Goal: Task Accomplishment & Management: Manage account settings

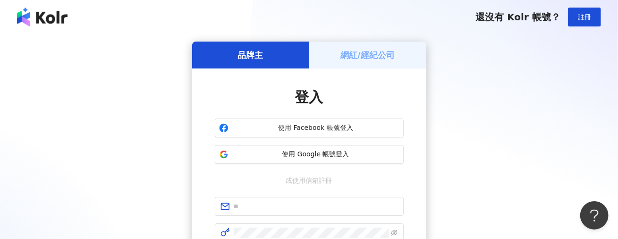
click at [379, 42] on div "網紅/經紀公司" at bounding box center [367, 55] width 117 height 27
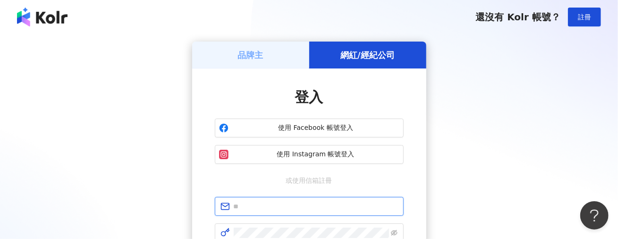
click at [344, 206] on input "text" at bounding box center [316, 206] width 164 height 10
type input "**********"
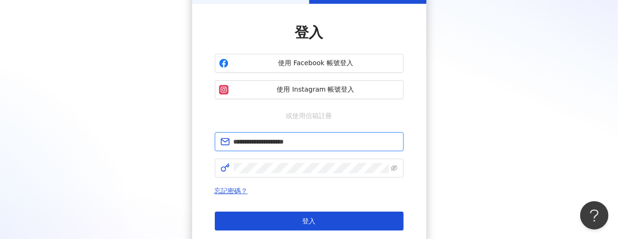
scroll to position [94, 0]
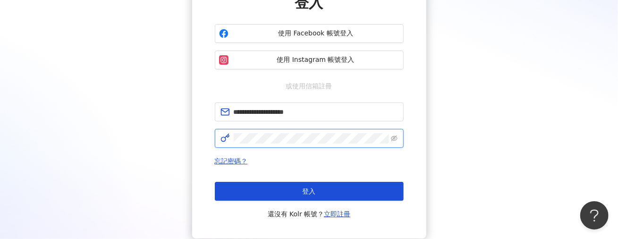
click button "登入" at bounding box center [309, 191] width 189 height 19
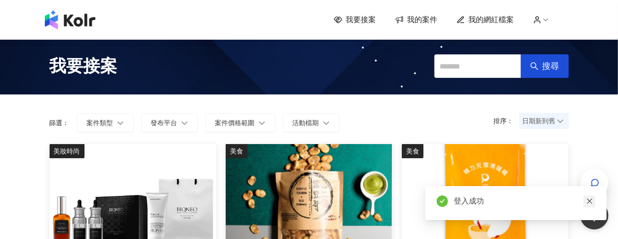
click at [587, 196] on link at bounding box center [590, 201] width 12 height 12
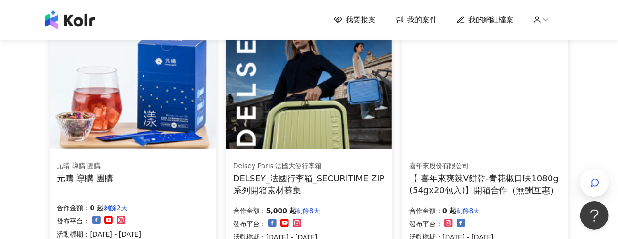
scroll to position [378, 0]
